Goal: Ask a question

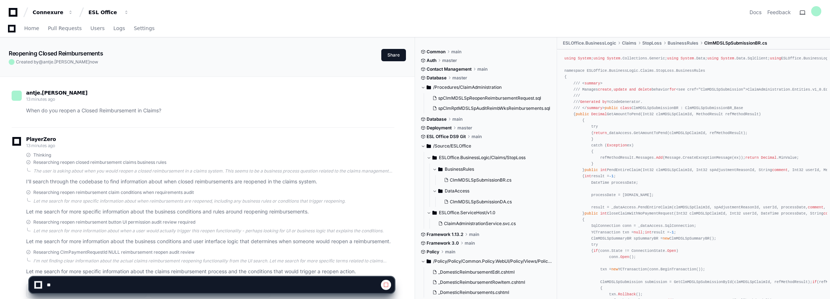
scroll to position [464, 0]
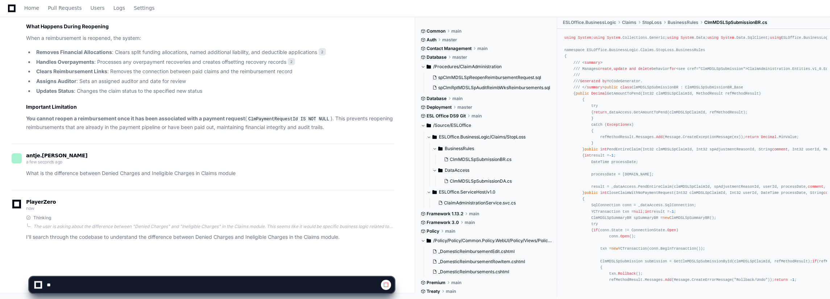
click at [386, 286] on span at bounding box center [386, 285] width 6 height 6
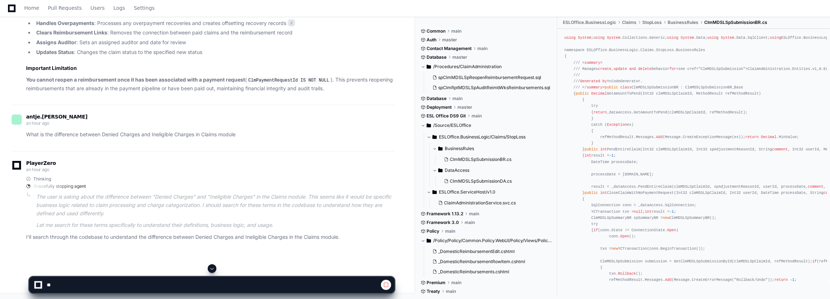
scroll to position [503, 0]
click at [385, 288] on button at bounding box center [386, 285] width 10 height 10
click at [386, 285] on span at bounding box center [386, 285] width 6 height 6
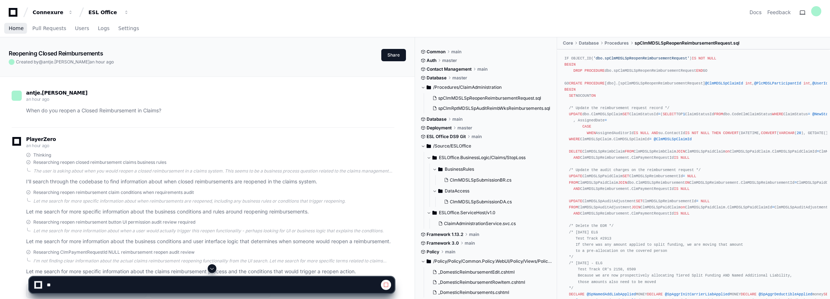
click at [13, 30] on span "Home" at bounding box center [16, 28] width 15 height 4
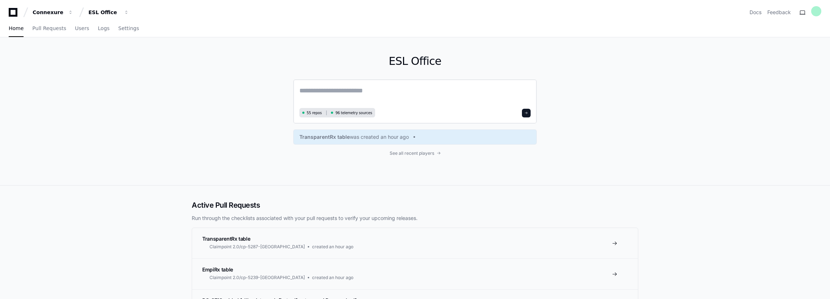
click at [325, 90] on textarea at bounding box center [414, 96] width 231 height 20
click at [329, 91] on textarea at bounding box center [414, 96] width 231 height 20
type textarea "**********"
